Goal: Information Seeking & Learning: Find specific page/section

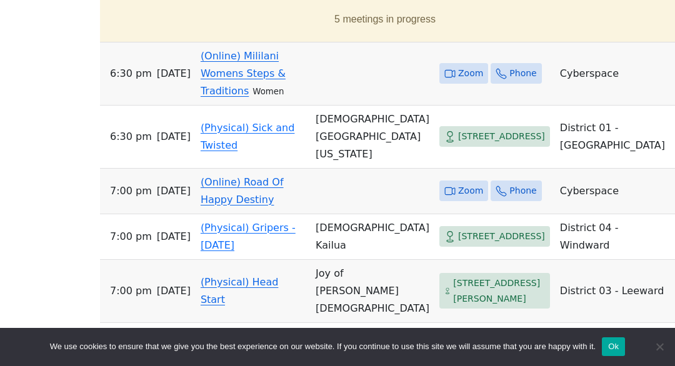
scroll to position [552, 0]
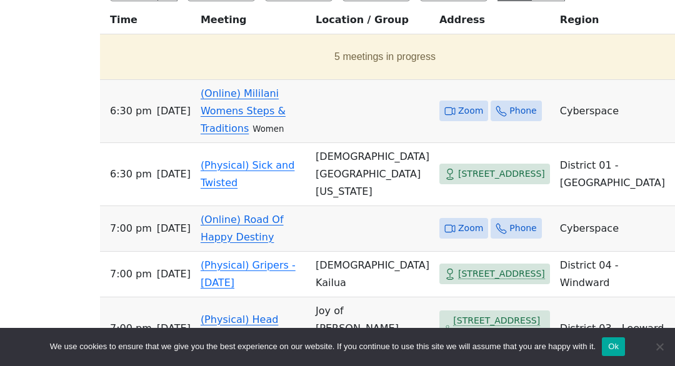
click at [447, 80] on td "Zoom Phone" at bounding box center [495, 111] width 121 height 63
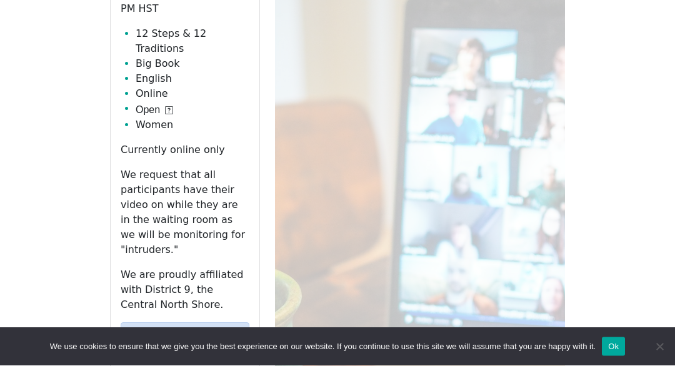
scroll to position [629, 0]
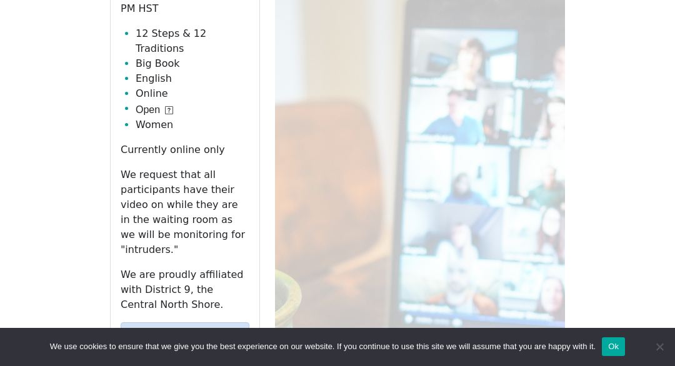
click at [205, 323] on link "Zoom" at bounding box center [185, 335] width 129 height 24
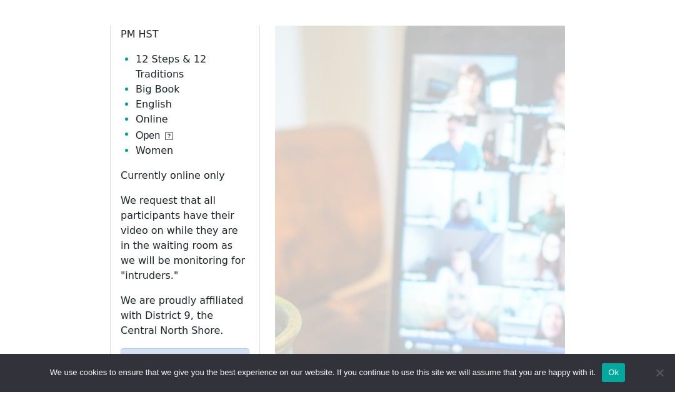
scroll to position [686, 0]
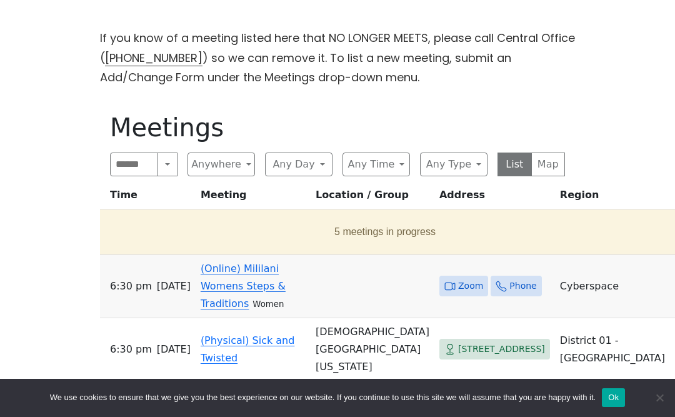
scroll to position [379, 0]
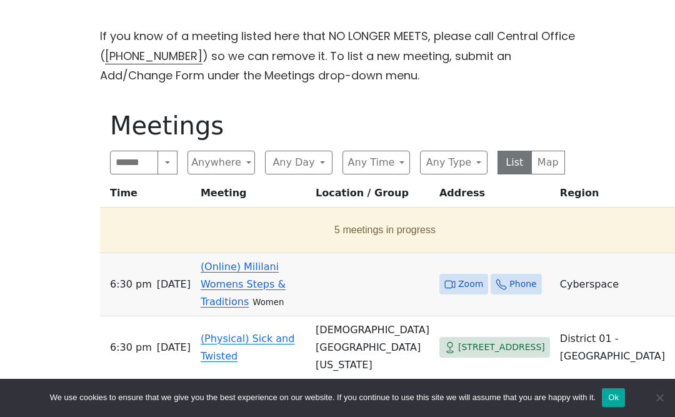
click at [315, 151] on button "Any Day" at bounding box center [299, 163] width 68 height 24
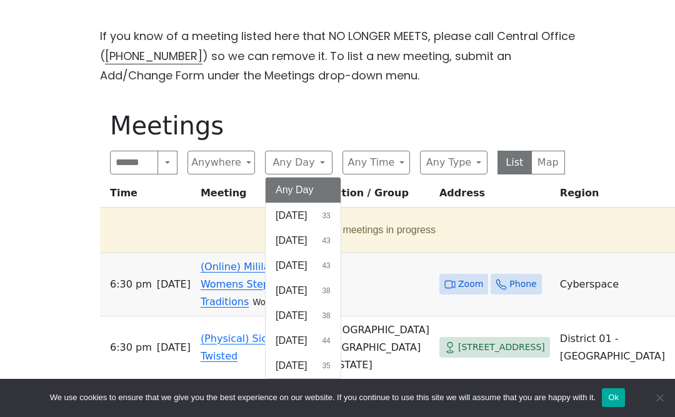
click at [307, 283] on span "[DATE]" at bounding box center [291, 290] width 31 height 15
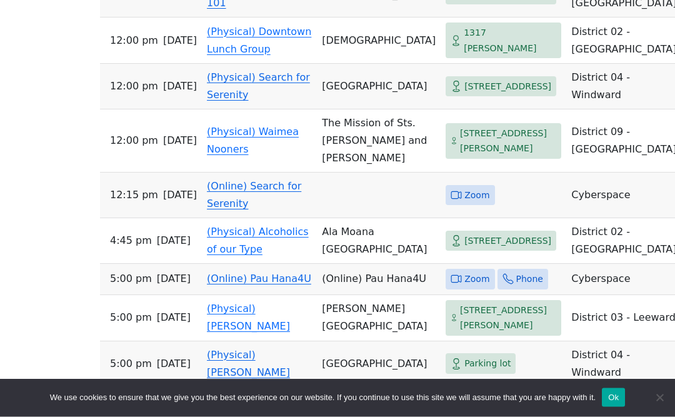
scroll to position [1091, 0]
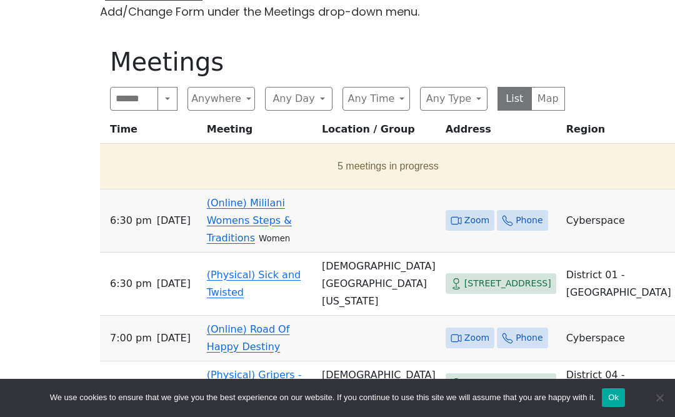
scroll to position [375, 0]
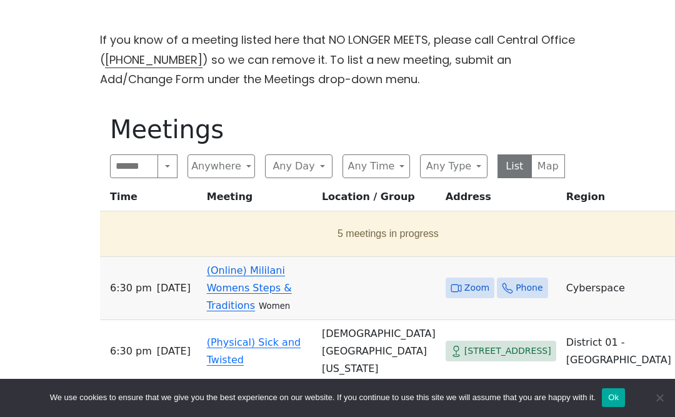
click at [229, 188] on th "Meeting" at bounding box center [259, 199] width 115 height 23
click at [140, 154] on input "Search" at bounding box center [134, 166] width 48 height 24
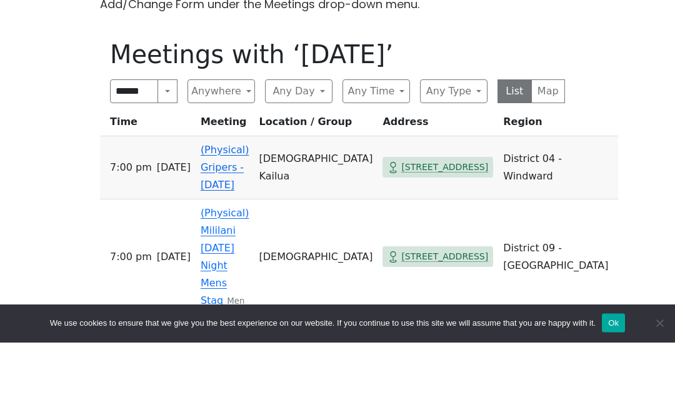
click at [638, 69] on div "If you know of a meeting listed here that NO LONGER MEETS, please call Central …" at bounding box center [338, 335] width 608 height 610
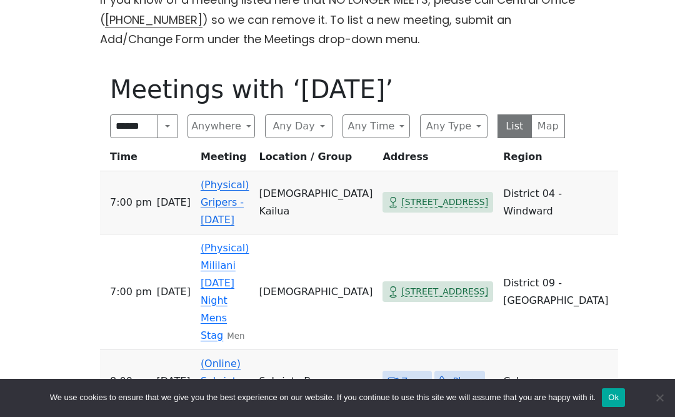
scroll to position [361, 0]
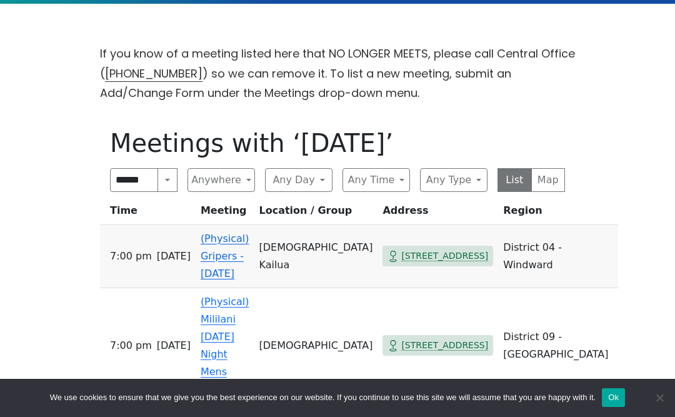
type input "*****"
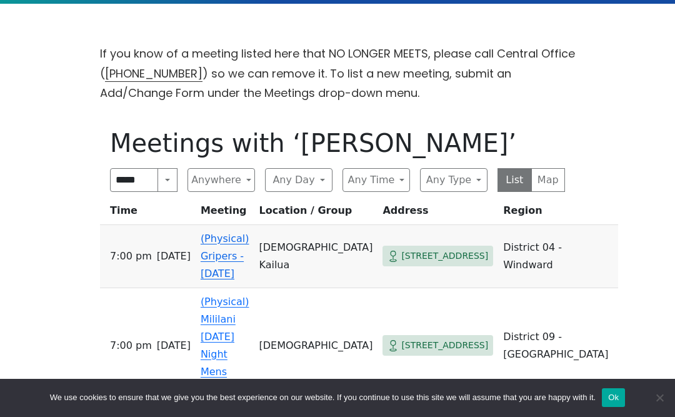
scroll to position [450, 0]
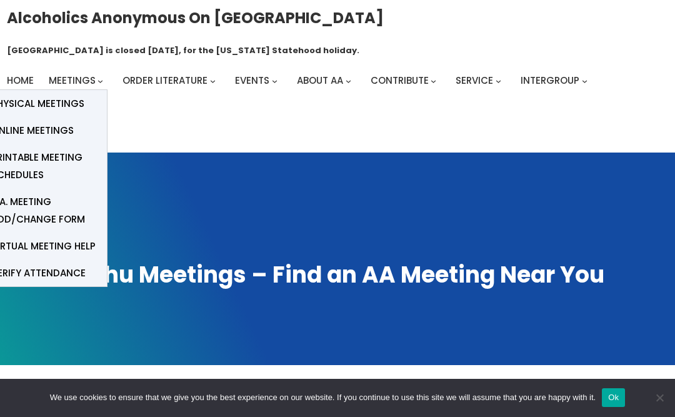
click at [78, 117] on link "Online Meetings" at bounding box center [44, 130] width 125 height 27
click at [83, 90] on link "Physical Meetings" at bounding box center [44, 103] width 125 height 27
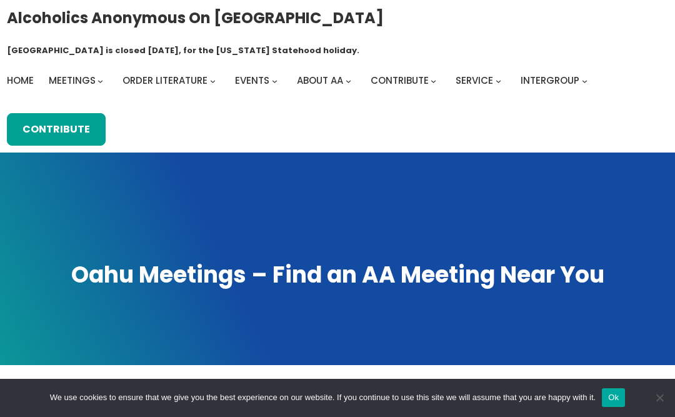
click at [356, 281] on span at bounding box center [337, 259] width 675 height 213
